Goal: Transaction & Acquisition: Purchase product/service

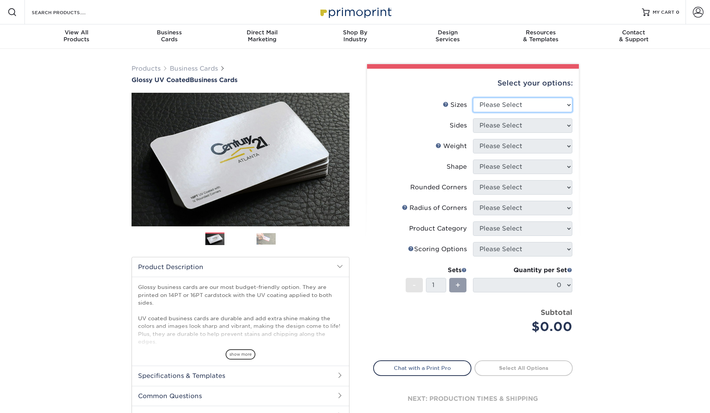
click at [529, 98] on select "Please Select 1.5" x 3.5" - Mini 1.75" x 3.5" - Mini 2" x 2" - Square 2" x 3" -…" at bounding box center [522, 105] width 99 height 15
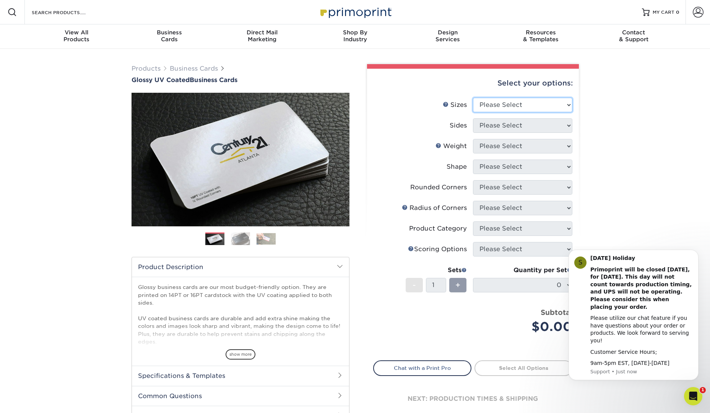
select select "2.00x3.50"
click at [473, 98] on select "Please Select 1.5" x 3.5" - Mini 1.75" x 3.5" - Mini 2" x 2" - Square 2" x 3" -…" at bounding box center [522, 105] width 99 height 15
click at [533, 122] on select "Please Select Print Both Sides Print Front Only" at bounding box center [522, 125] width 99 height 15
select select "32d3c223-f82c-492b-b915-ba065a00862f"
click at [473, 118] on select "Please Select Print Both Sides Print Front Only" at bounding box center [522, 125] width 99 height 15
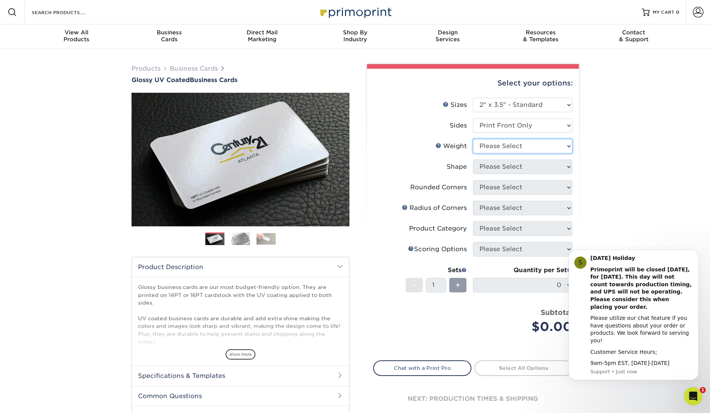
click at [524, 147] on select "Please Select 16PT 14PT" at bounding box center [522, 146] width 99 height 15
select select "16PT"
click at [473, 139] on select "Please Select 16PT 14PT" at bounding box center [522, 146] width 99 height 15
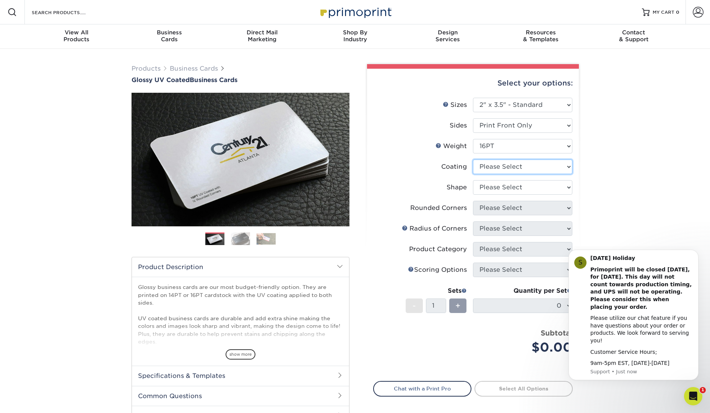
click at [565, 164] on select at bounding box center [522, 167] width 99 height 15
select select "1e8116af-acfc-44b1-83dc-8181aa338834"
click at [473, 160] on select at bounding box center [522, 167] width 99 height 15
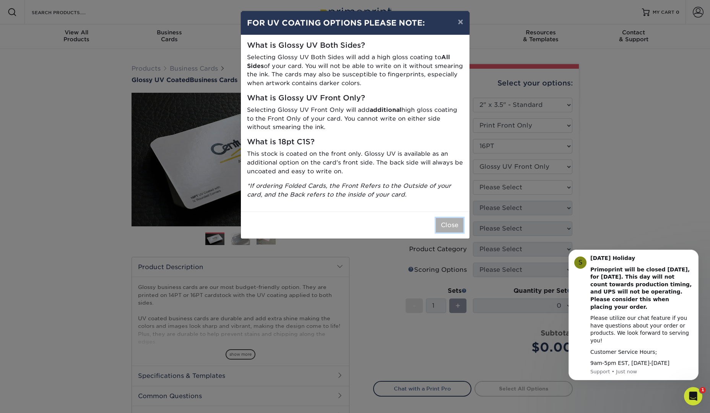
click at [448, 223] on button "Close" at bounding box center [450, 225] width 28 height 15
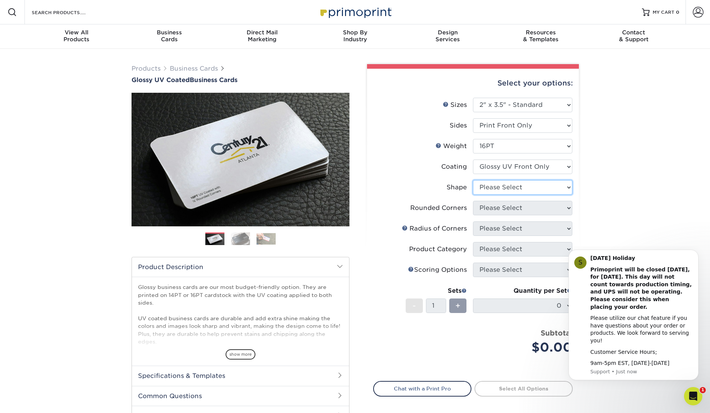
click at [546, 192] on select "Please Select Standard" at bounding box center [522, 187] width 99 height 15
select select "standard"
click at [473, 180] on select "Please Select Standard" at bounding box center [522, 187] width 99 height 15
click at [550, 204] on select "Please Select Yes - Round 2 Corners Yes - Round 4 Corners No" at bounding box center [522, 208] width 99 height 15
select select "0"
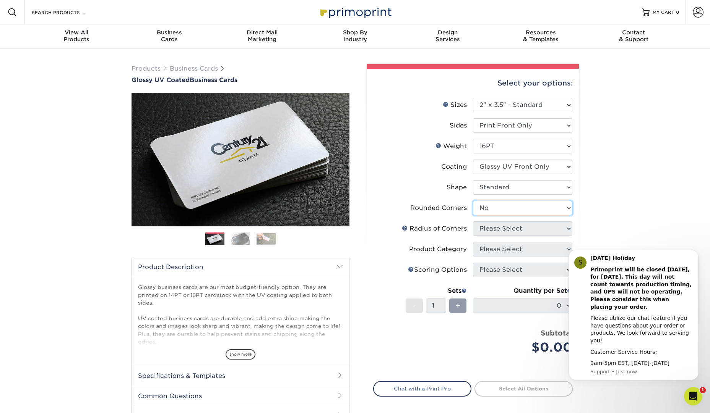
click at [473, 201] on select "Please Select Yes - Round 2 Corners Yes - Round 4 Corners No" at bounding box center [522, 208] width 99 height 15
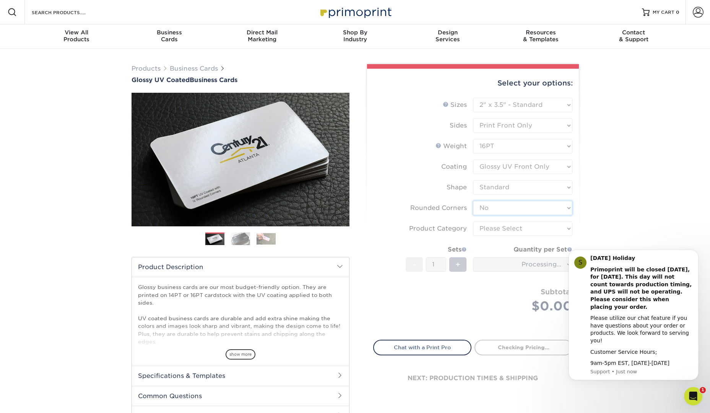
scroll to position [3, 0]
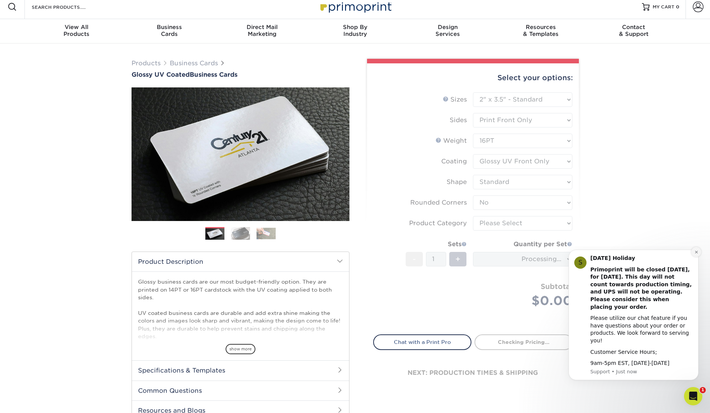
click at [699, 257] on button "Dismiss notification" at bounding box center [696, 252] width 10 height 10
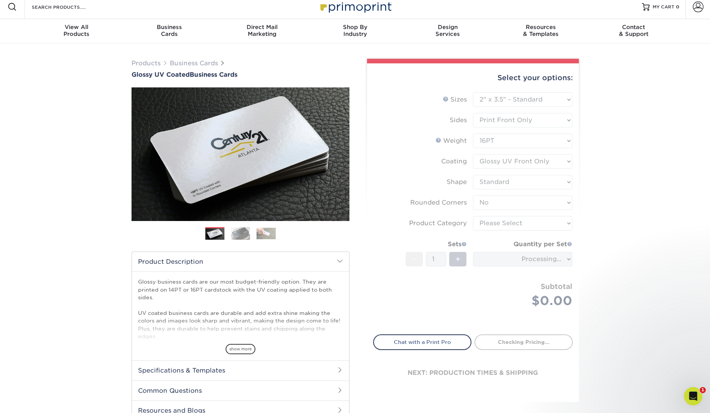
scroll to position [6, 0]
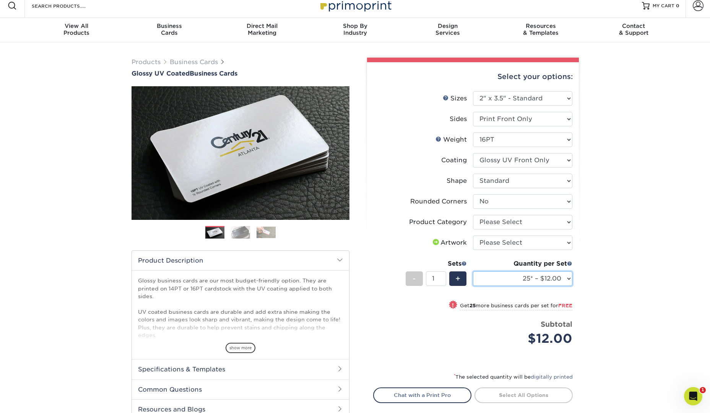
click at [549, 274] on select "25* – $12.00 50* – $12.00 100* – $12.00 250* – $21.00 500 – $42.00 1000 – $53.0…" at bounding box center [522, 279] width 99 height 15
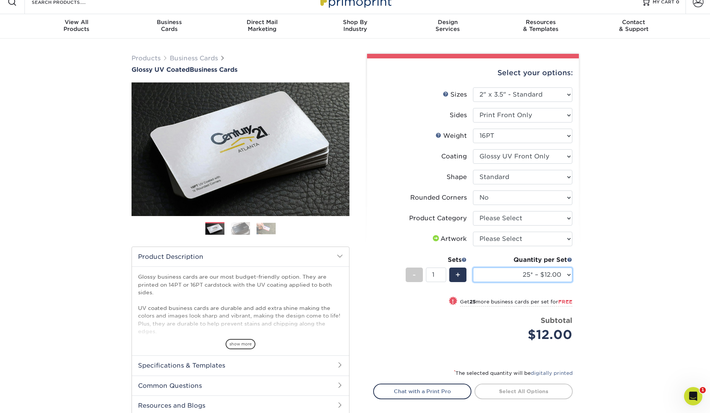
click at [561, 276] on select "25* – $12.00 50* – $12.00 100* – $12.00 250* – $21.00 500 – $42.00 1000 – $53.0…" at bounding box center [522, 275] width 99 height 15
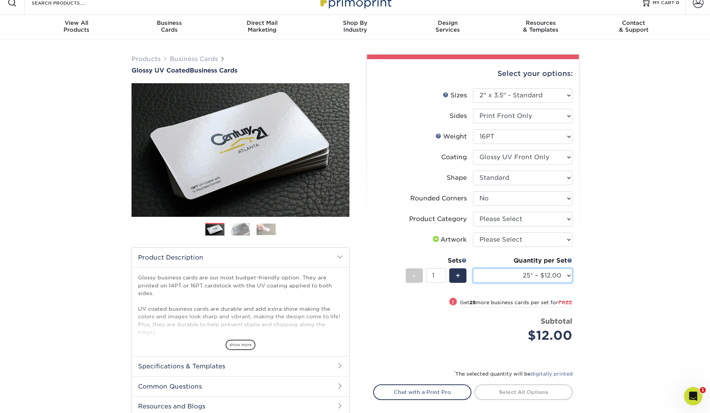
click at [542, 280] on select "25* – $12.00 50* – $12.00 100* – $12.00 250* – $21.00 500 – $42.00 1000 – $53.0…" at bounding box center [522, 276] width 99 height 15
